Goal: Task Accomplishment & Management: Manage account settings

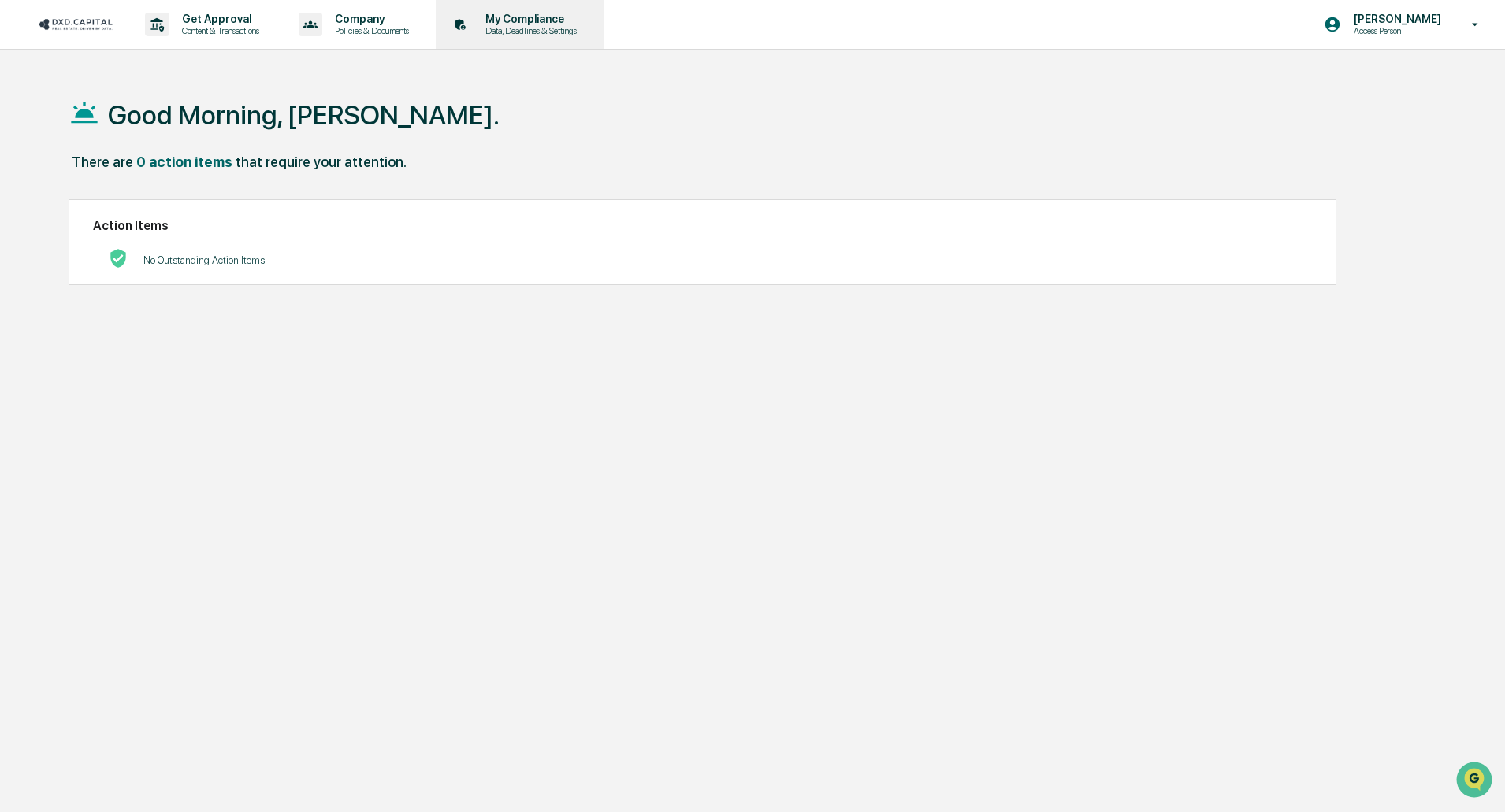
click at [531, 32] on p "Data, Deadlines & Settings" at bounding box center [529, 30] width 112 height 11
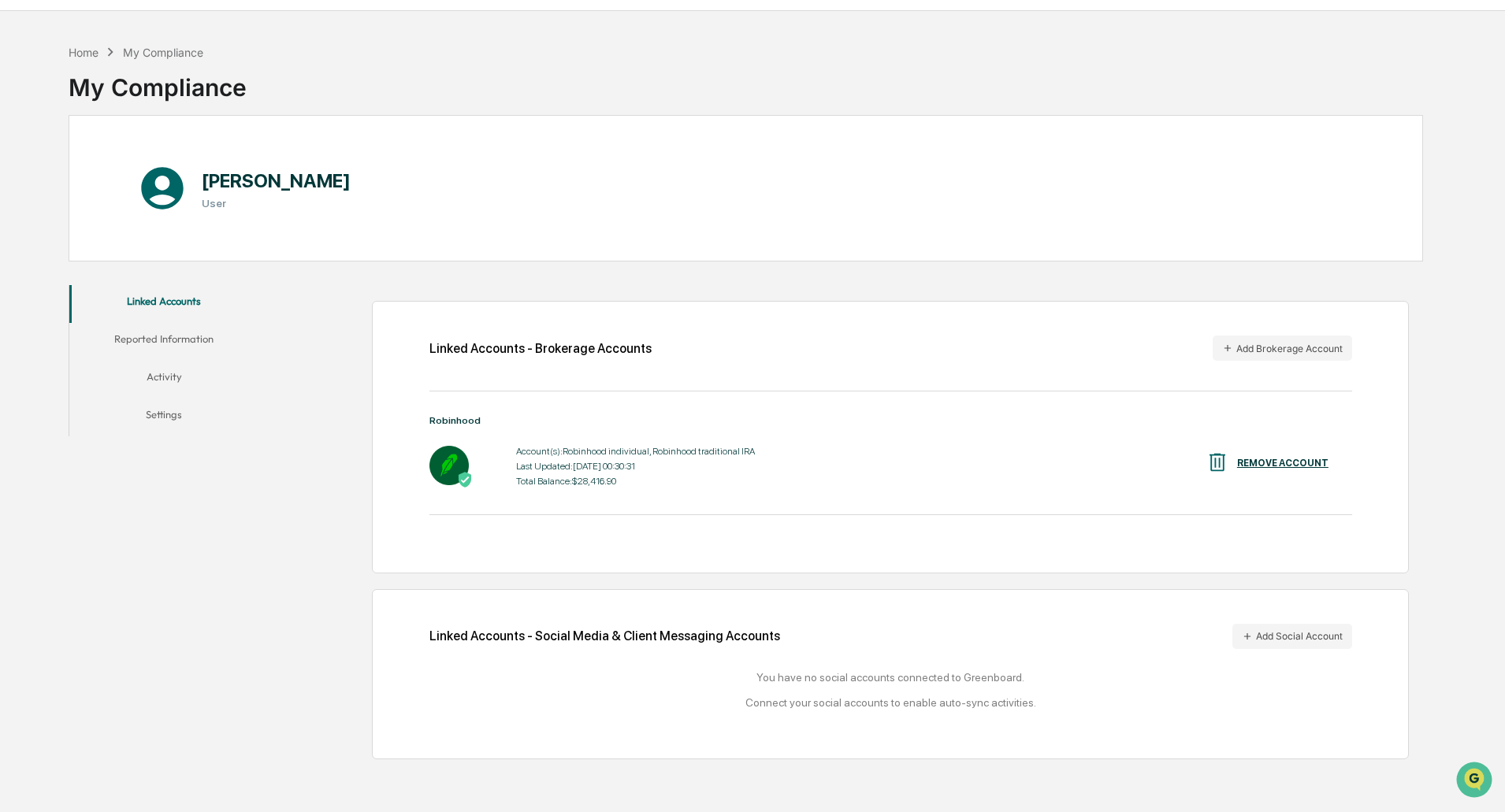
scroll to position [75, 0]
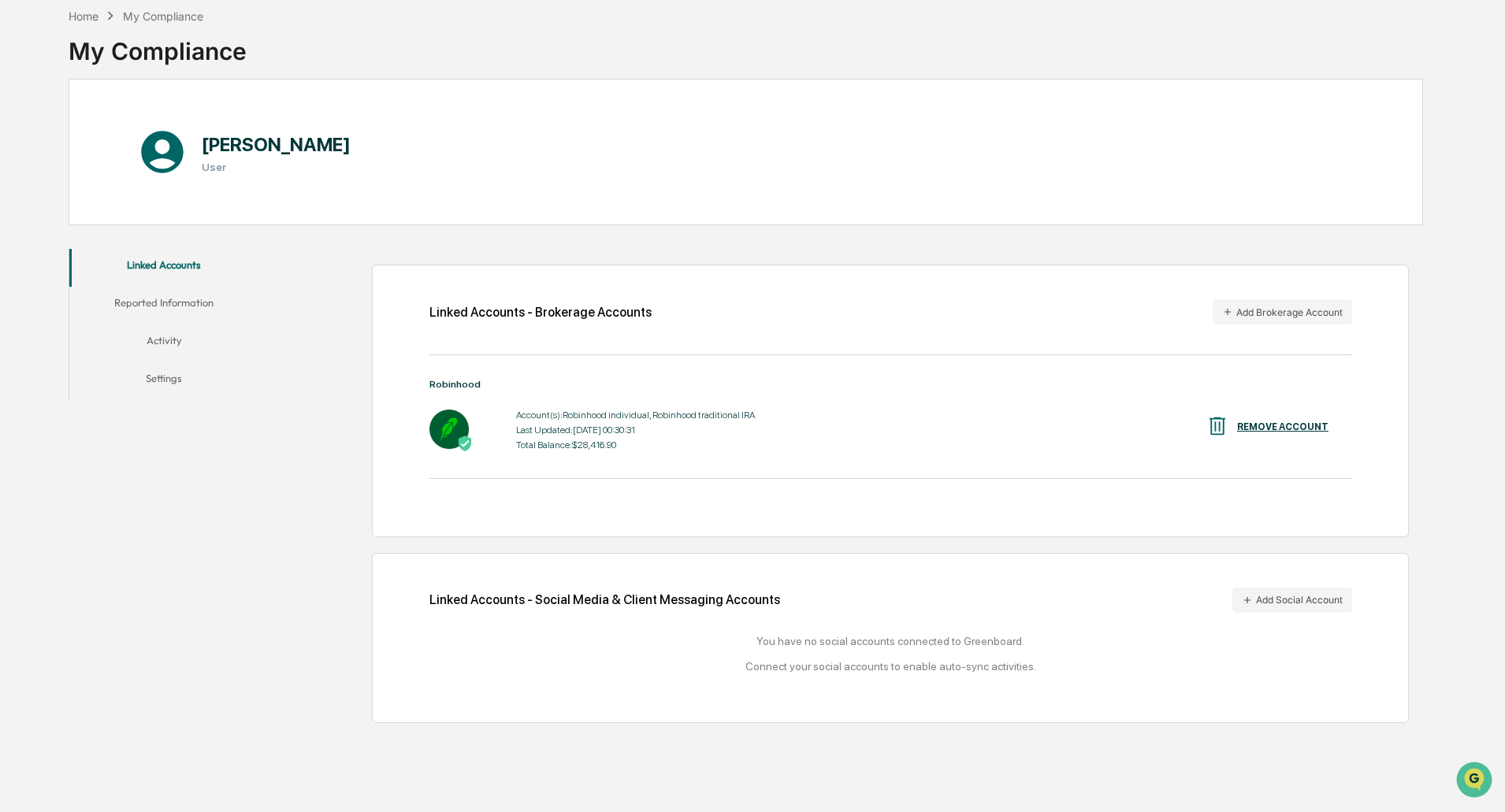
click at [165, 304] on button "Reported Information" at bounding box center [163, 305] width 189 height 38
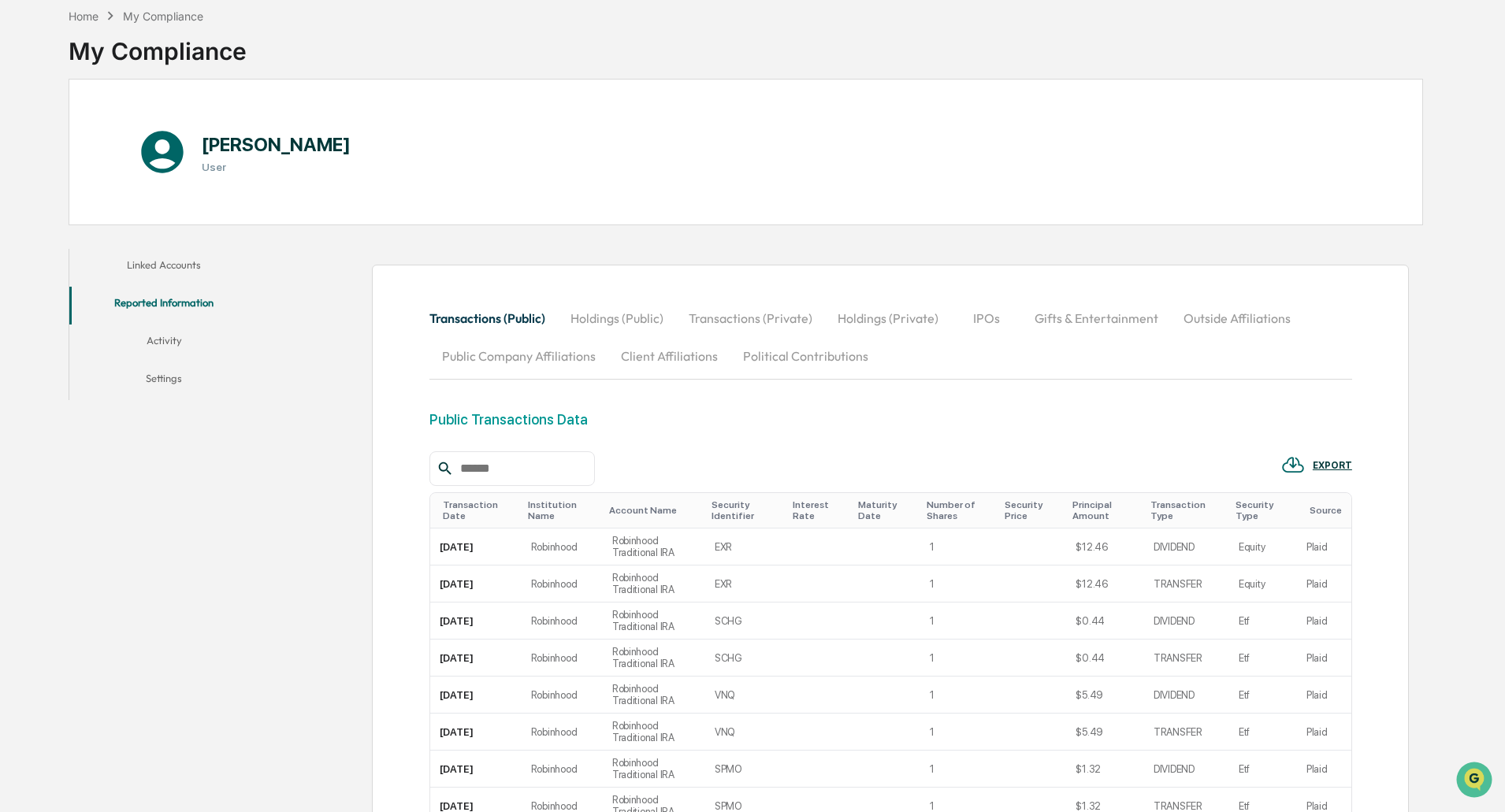
click at [165, 379] on button "Settings" at bounding box center [163, 381] width 189 height 38
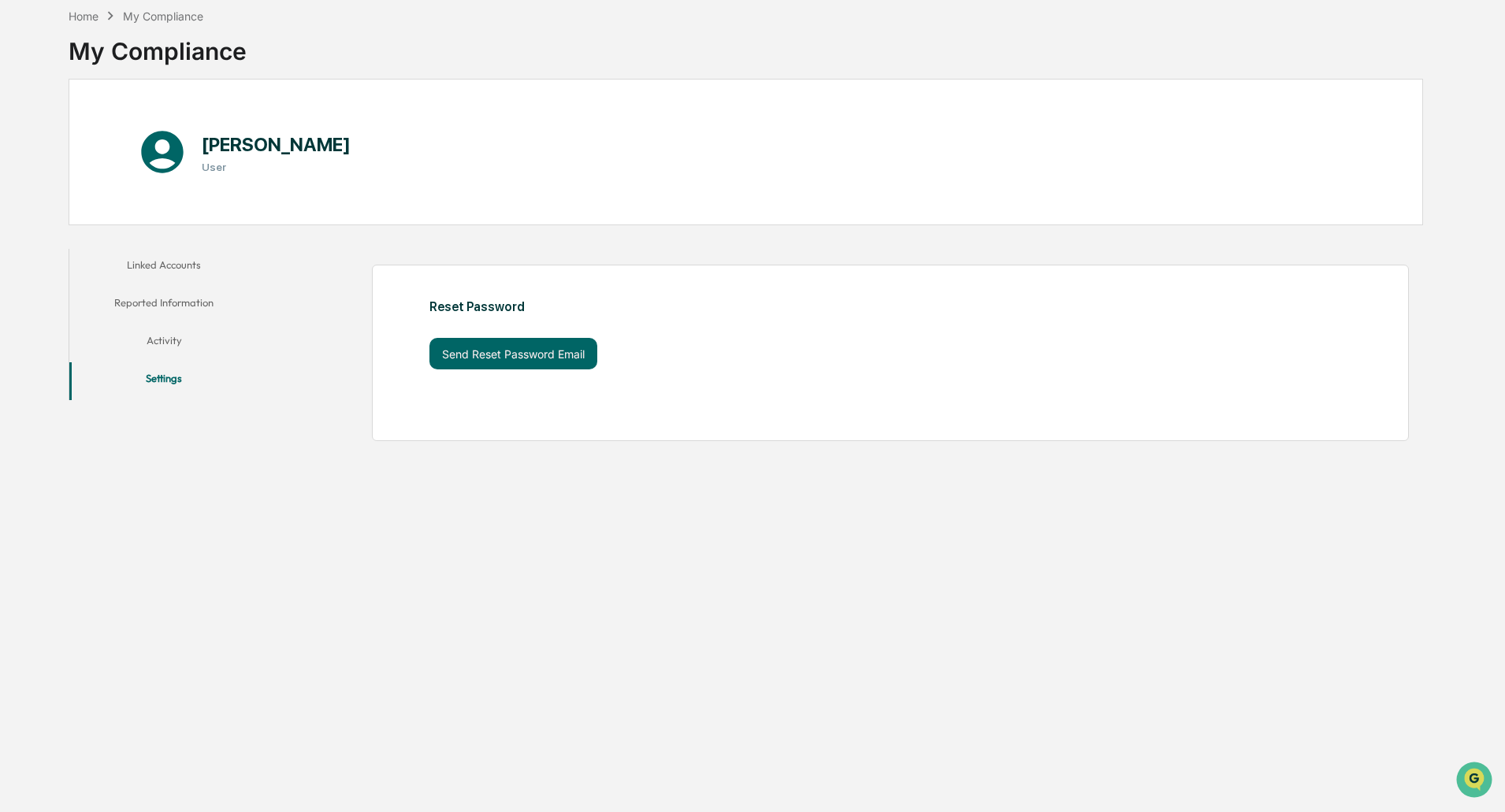
click at [167, 342] on button "Activity" at bounding box center [163, 343] width 189 height 38
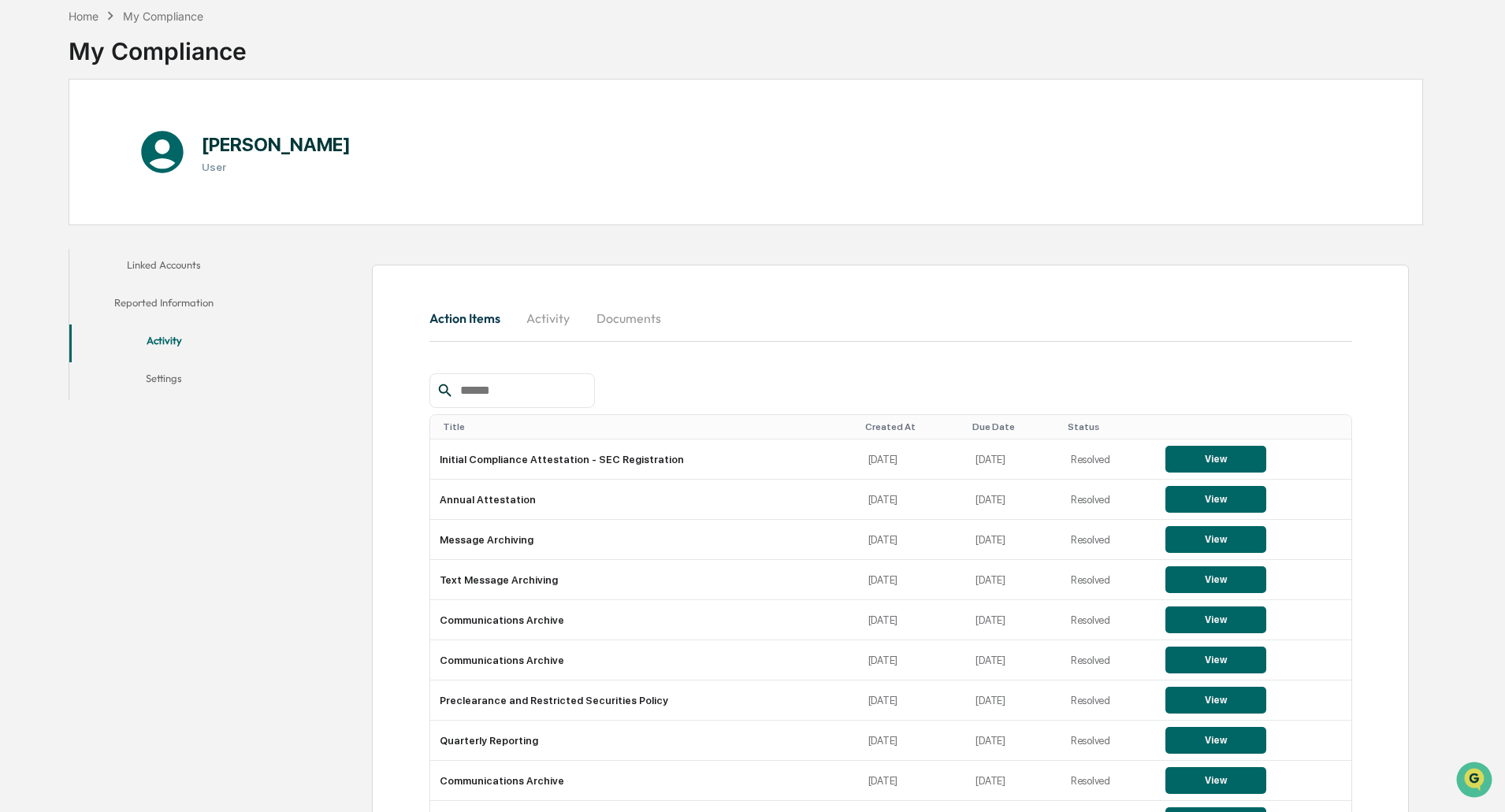
click at [190, 270] on button "Linked Accounts" at bounding box center [163, 268] width 189 height 38
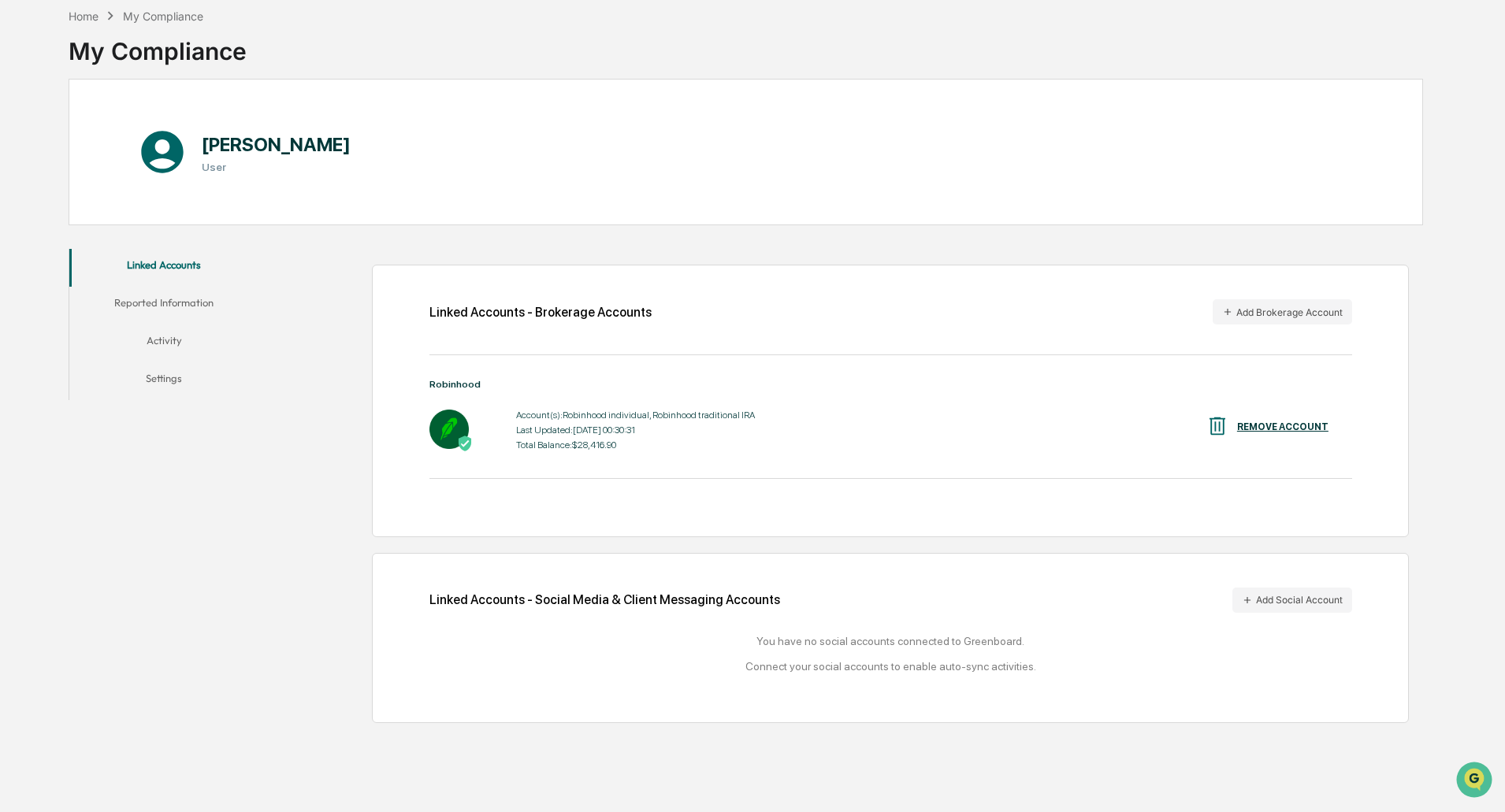
click at [157, 343] on button "Activity" at bounding box center [163, 343] width 189 height 38
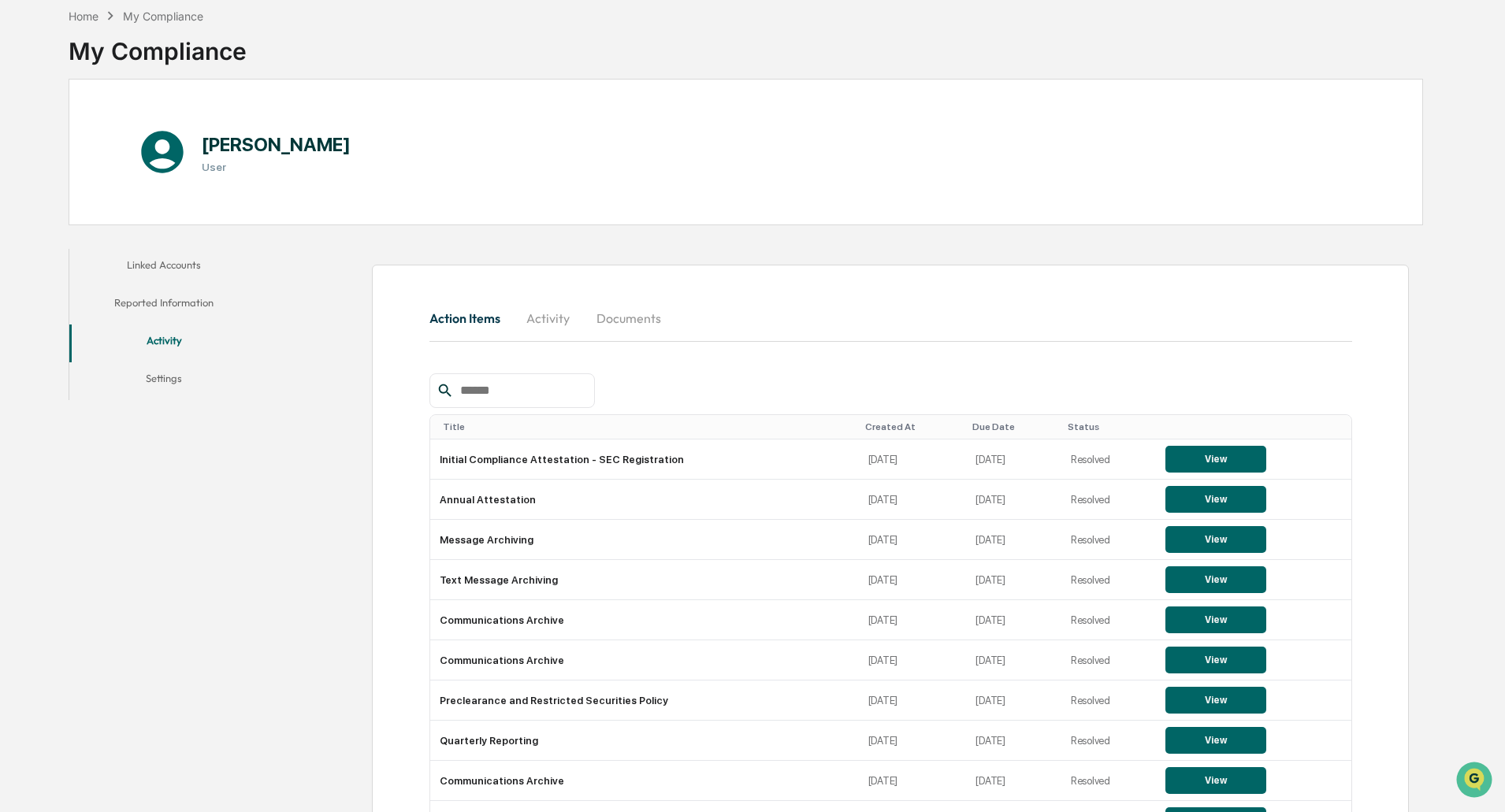
click at [650, 325] on button "Documents" at bounding box center [629, 318] width 90 height 38
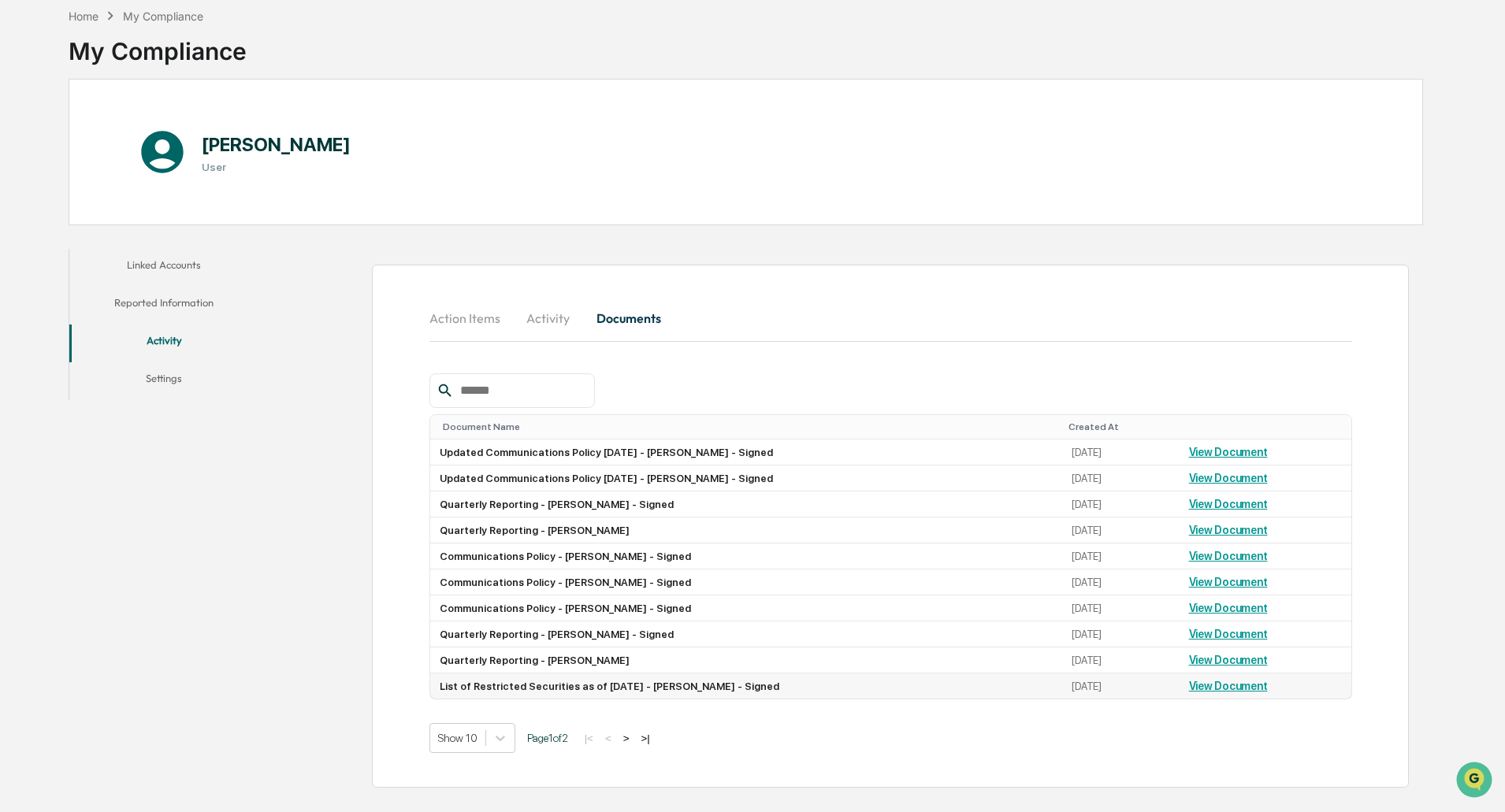
click at [1239, 690] on link "View Document" at bounding box center [1229, 686] width 79 height 12
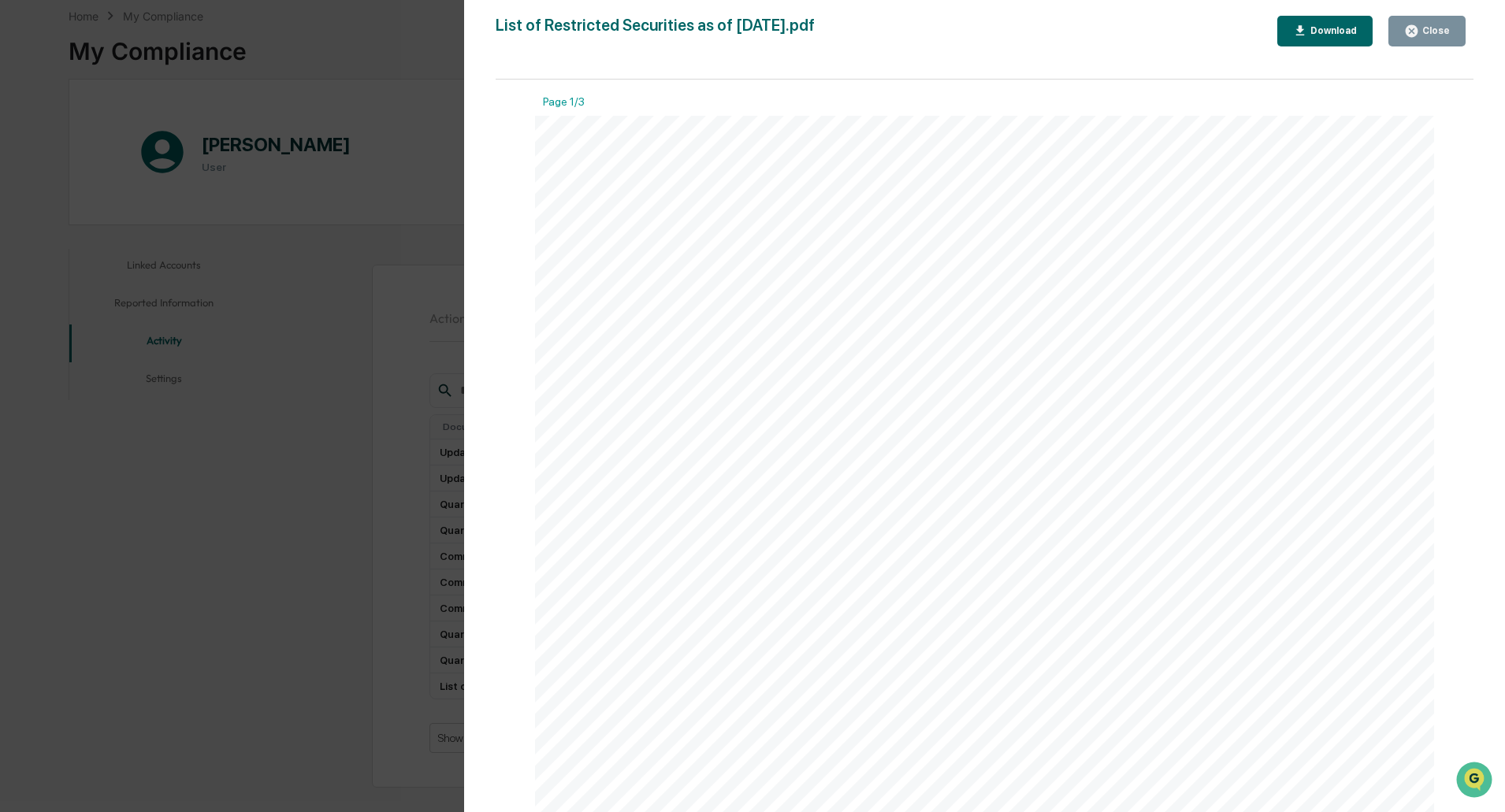
click at [1309, 37] on icon "button" at bounding box center [1301, 31] width 15 height 15
click at [1444, 37] on div "Close" at bounding box center [1427, 31] width 45 height 15
